Goal: Task Accomplishment & Management: Manage account settings

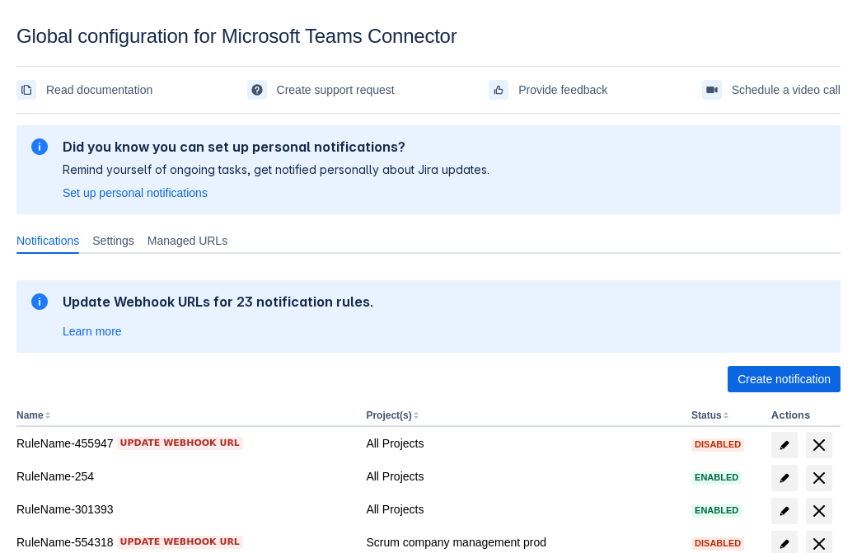
click at [783, 379] on span "Create notification" at bounding box center [783, 379] width 93 height 26
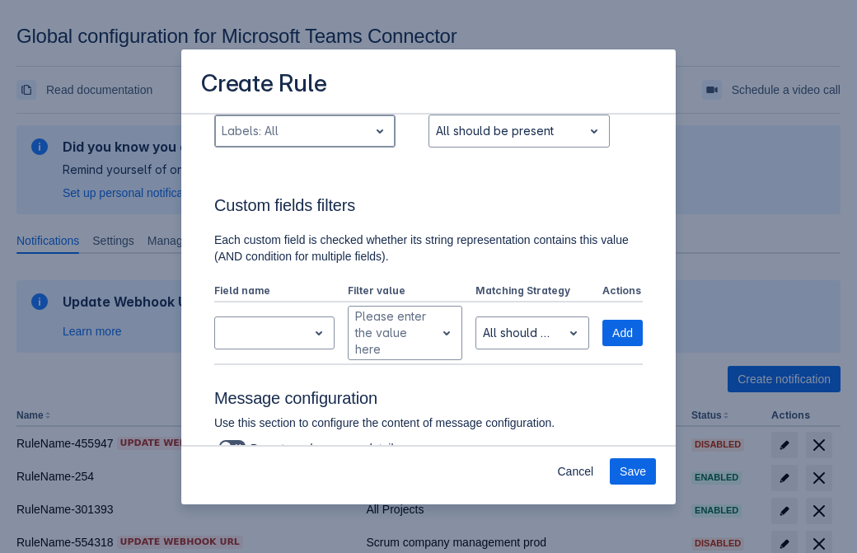
click at [304, 141] on div "Scrollable content" at bounding box center [292, 131] width 140 height 20
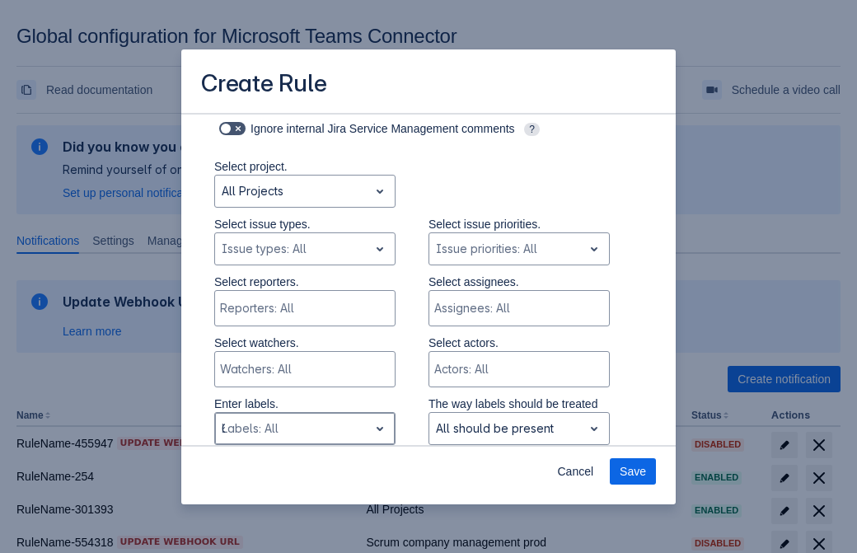
type input "627448_label"
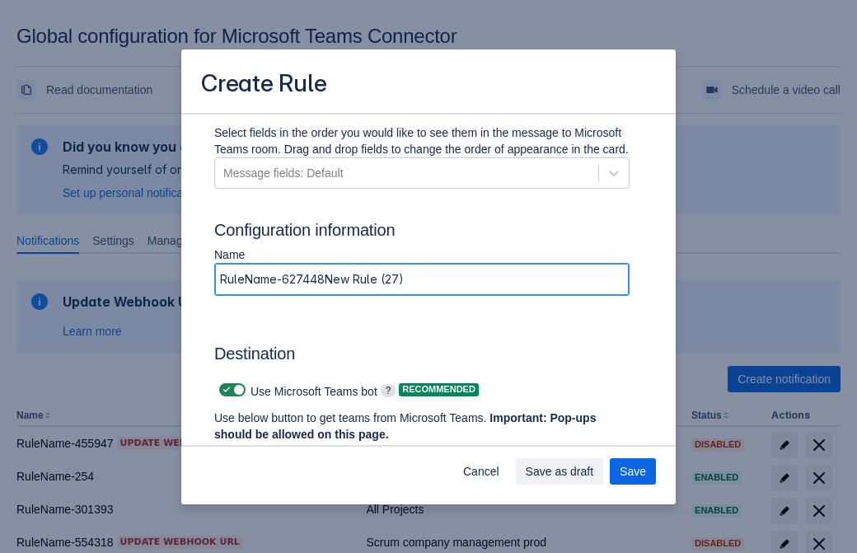
type input "RuleName-627448New Rule (27)"
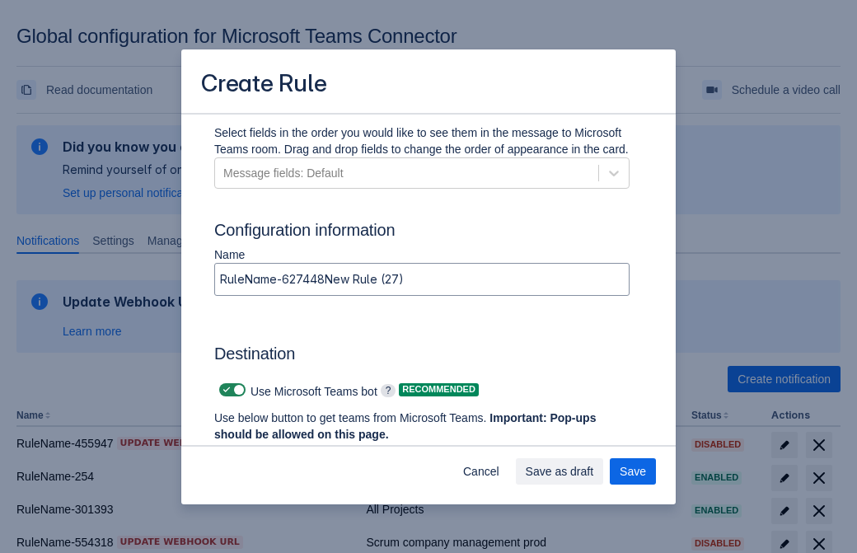
click at [224, 390] on span "Scrollable content" at bounding box center [226, 389] width 13 height 13
click at [224, 390] on input "Scrollable content" at bounding box center [224, 390] width 11 height 11
checkbox input "false"
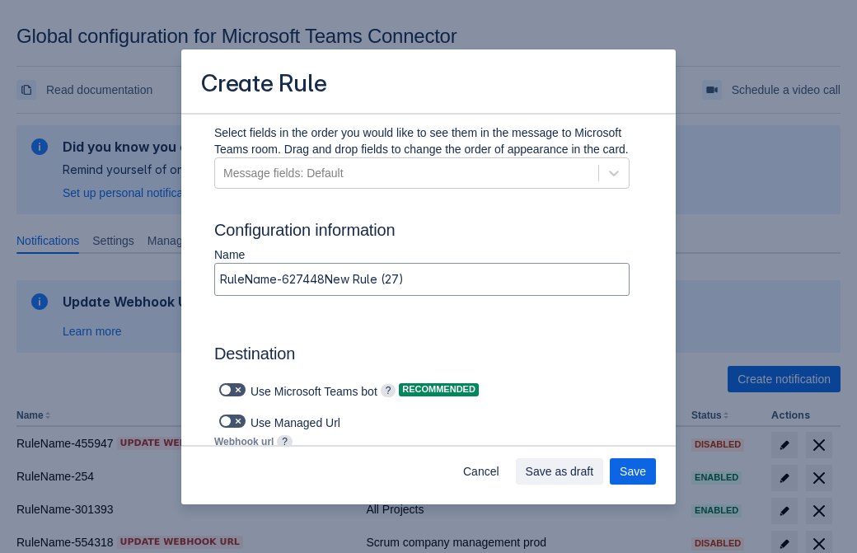
type input "[URL][DOMAIN_NAME][DATE]"
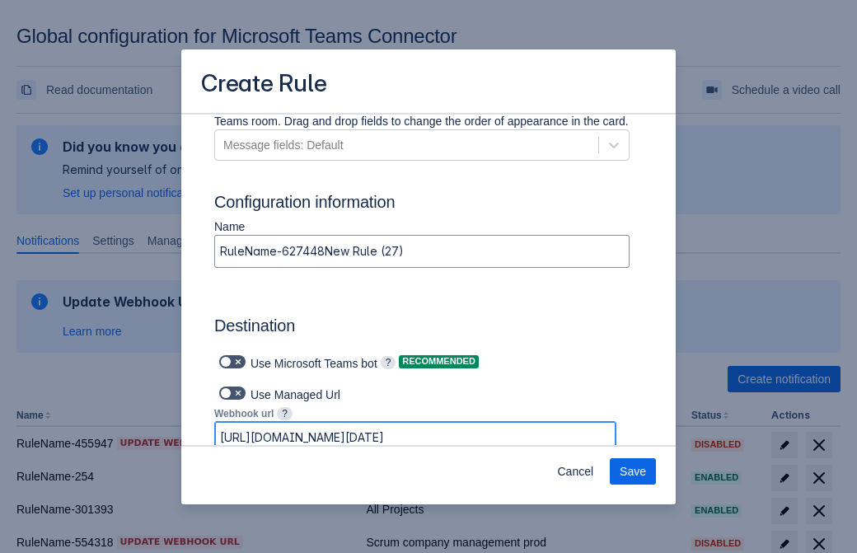
click at [633, 471] on span "Save" at bounding box center [632, 471] width 26 height 26
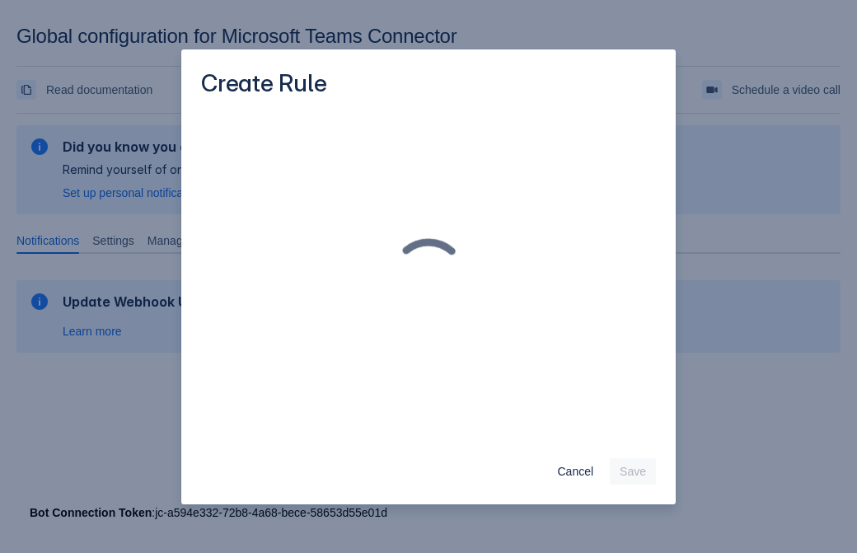
scroll to position [0, 0]
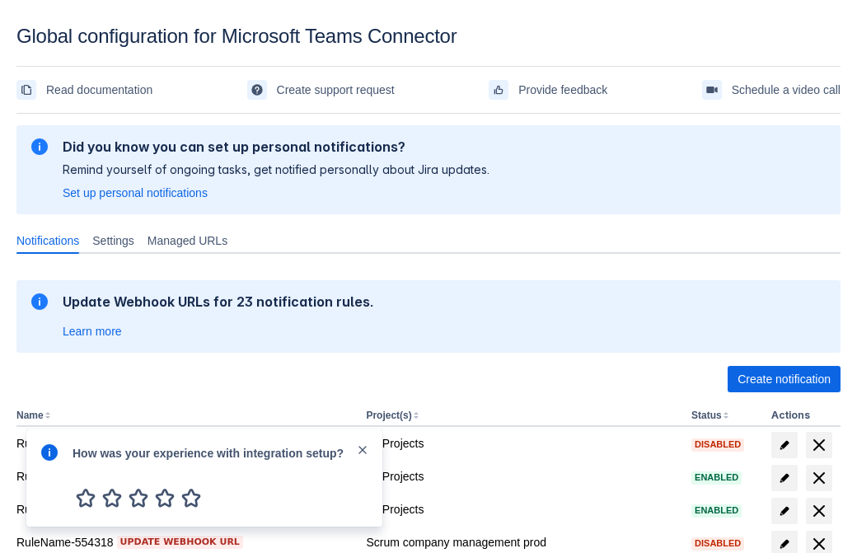
click at [54, 464] on div at bounding box center [50, 477] width 20 height 71
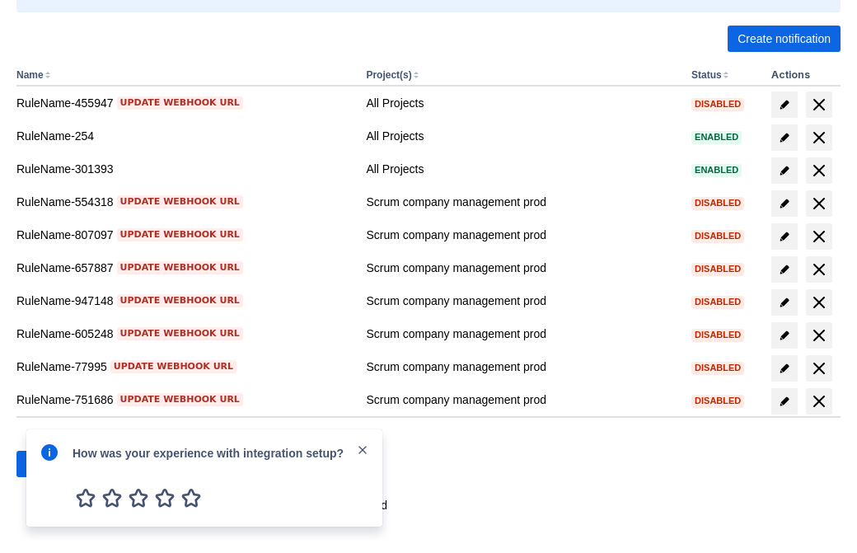
click at [54, 464] on div at bounding box center [50, 477] width 20 height 71
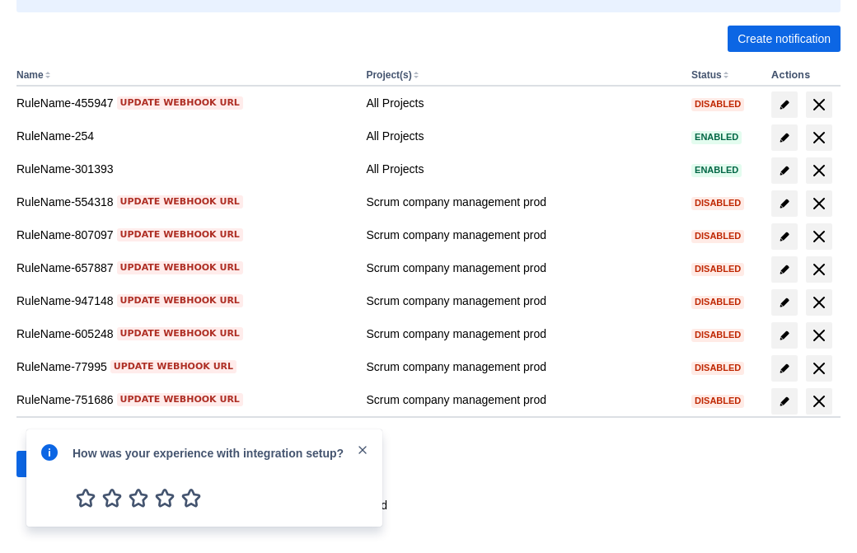
click at [54, 464] on div at bounding box center [50, 477] width 20 height 71
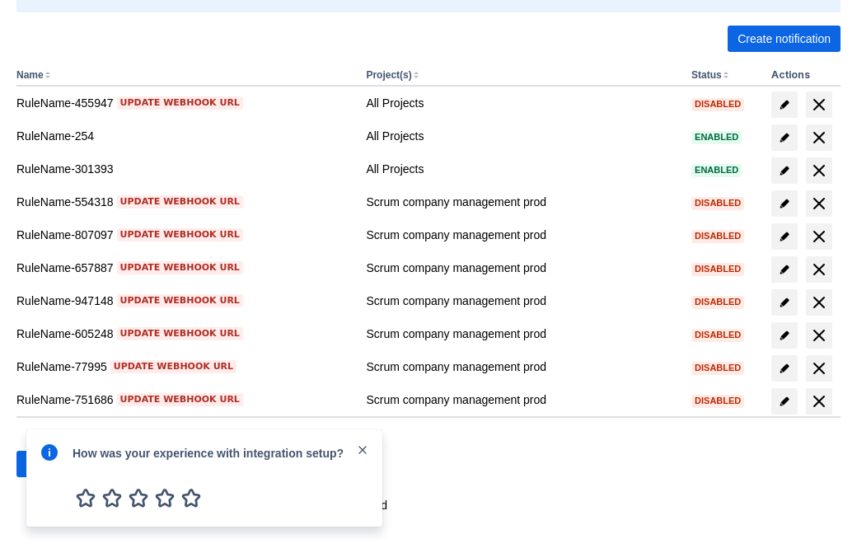
click at [54, 464] on div at bounding box center [50, 477] width 20 height 71
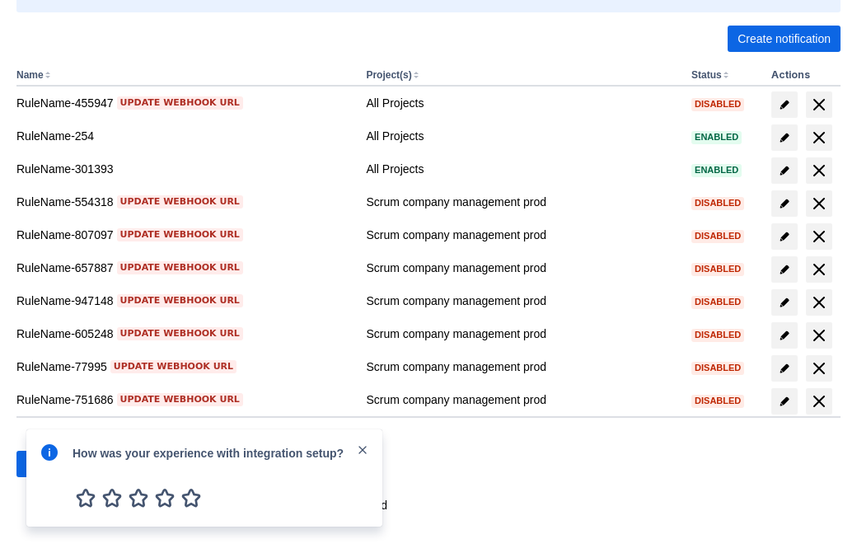
click at [54, 464] on div at bounding box center [50, 477] width 20 height 71
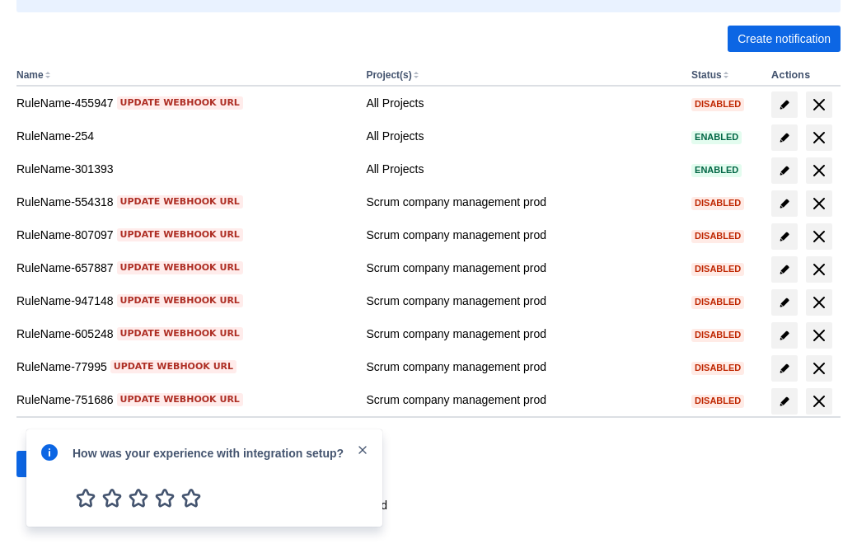
click at [54, 464] on div at bounding box center [50, 477] width 20 height 71
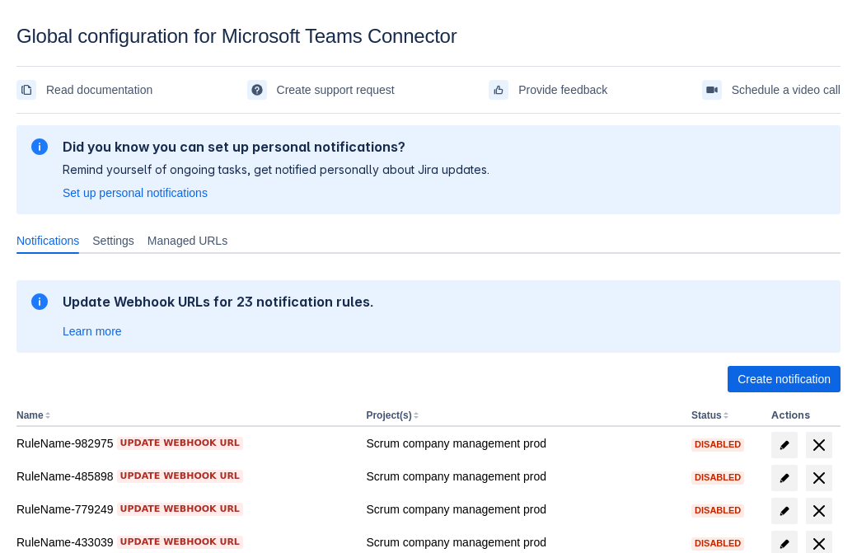
scroll to position [340, 0]
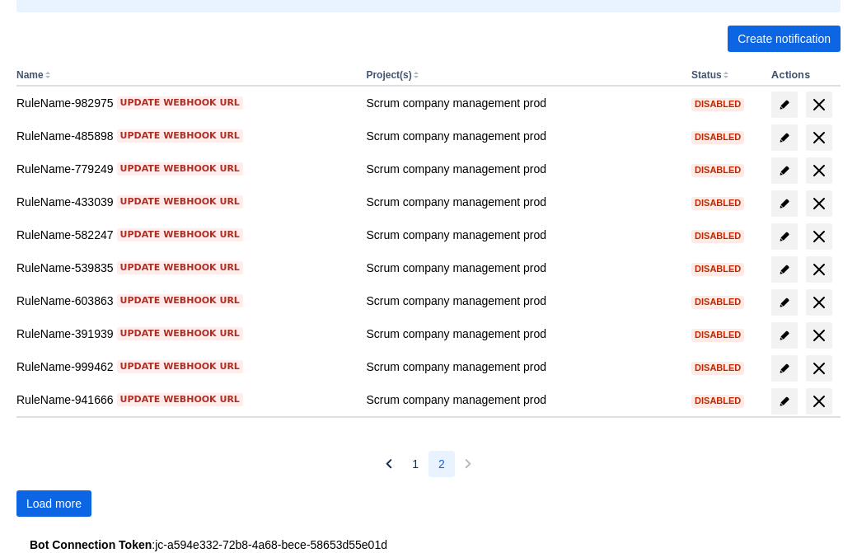
click at [54, 503] on span "Load more" at bounding box center [53, 503] width 55 height 26
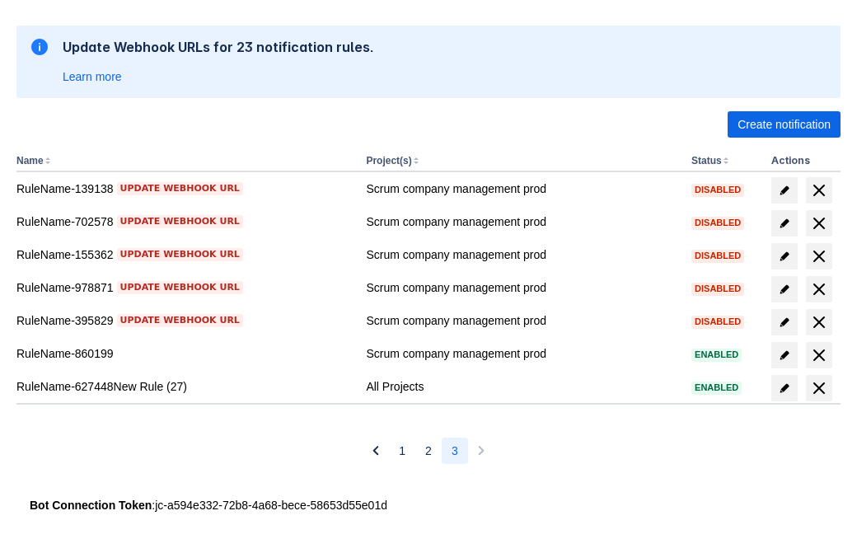
scroll to position [255, 0]
click at [818, 388] on span "delete" at bounding box center [819, 388] width 20 height 20
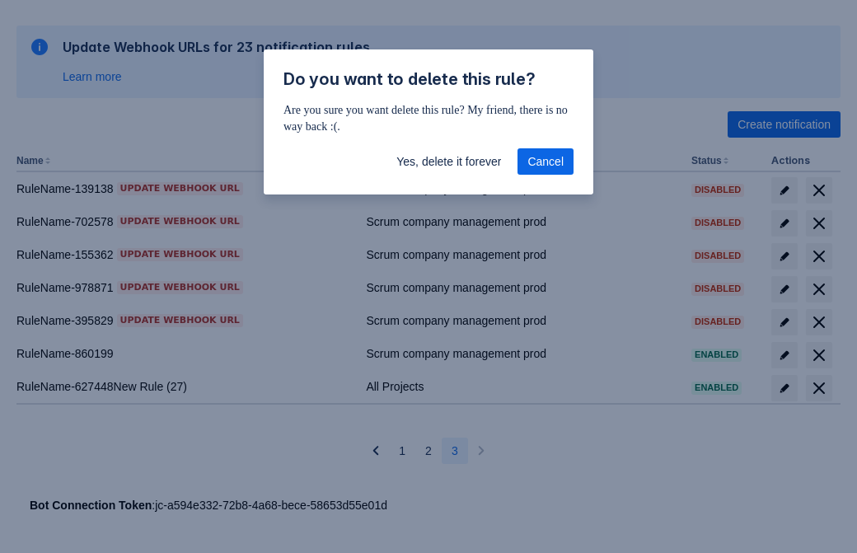
click at [448, 161] on span "Yes, delete it forever" at bounding box center [448, 161] width 105 height 26
